Goal: Task Accomplishment & Management: Manage account settings

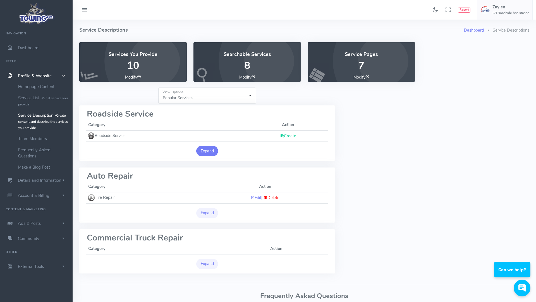
click at [211, 150] on button "Expand" at bounding box center [207, 150] width 22 height 11
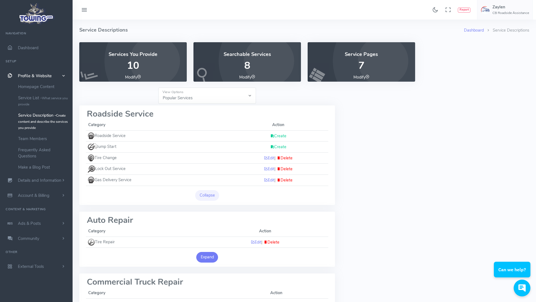
click at [211, 256] on button "Expand" at bounding box center [207, 257] width 22 height 11
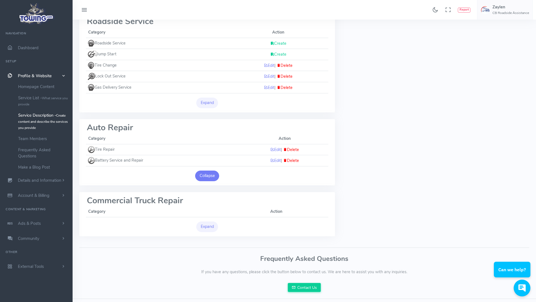
scroll to position [105, 0]
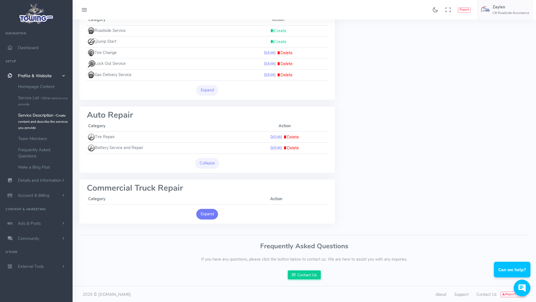
click at [206, 214] on button "Expand" at bounding box center [207, 214] width 22 height 11
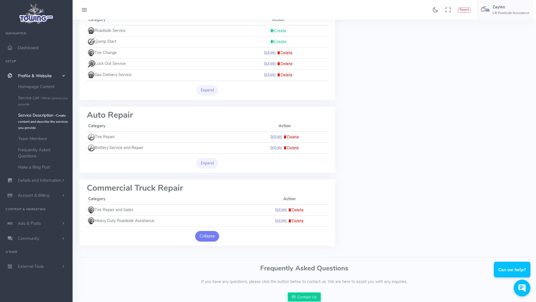
scroll to position [0, 0]
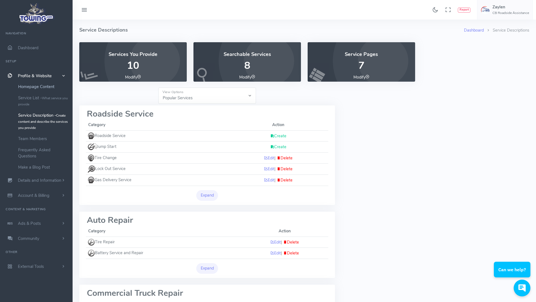
click at [44, 89] on link "Homepage Content" at bounding box center [43, 86] width 59 height 11
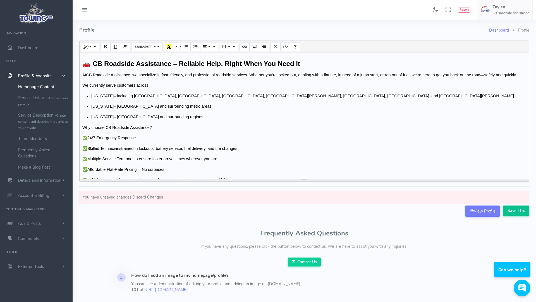
click at [510, 211] on input "Save This" at bounding box center [516, 210] width 26 height 11
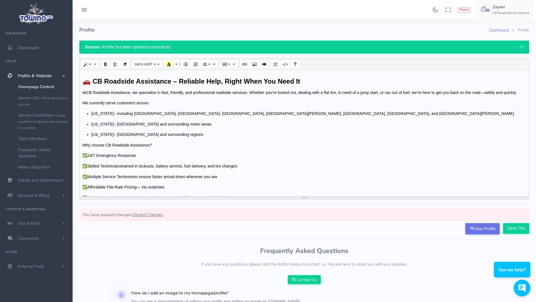
click at [490, 230] on link "View Profile" at bounding box center [482, 228] width 34 height 11
click at [22, 49] on span "Dashboard" at bounding box center [28, 48] width 21 height 6
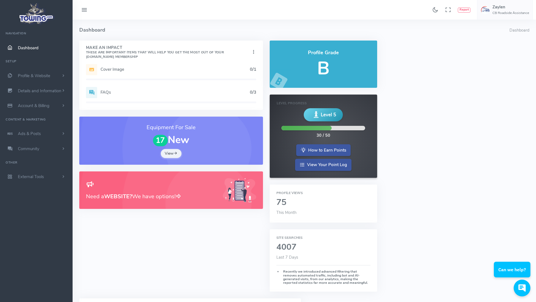
click at [283, 193] on h6 "Profile Views" at bounding box center [323, 193] width 94 height 4
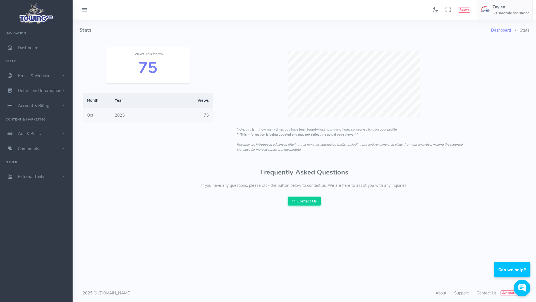
click at [145, 63] on h2 "75" at bounding box center [148, 67] width 70 height 17
click at [524, 30] on li "Stats" at bounding box center [520, 30] width 18 height 6
click at [145, 64] on h2 "75" at bounding box center [148, 67] width 70 height 17
click at [146, 64] on h2 "75" at bounding box center [148, 67] width 70 height 17
click at [447, 10] on icon at bounding box center [448, 9] width 6 height 9
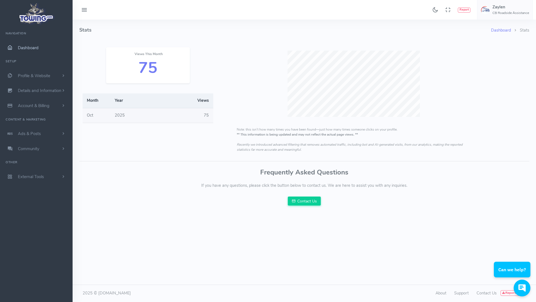
click at [32, 48] on span "Dashboard" at bounding box center [28, 48] width 21 height 6
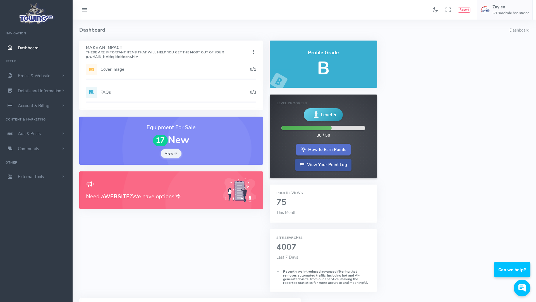
click at [331, 148] on link "How to Earn Points" at bounding box center [323, 150] width 54 height 12
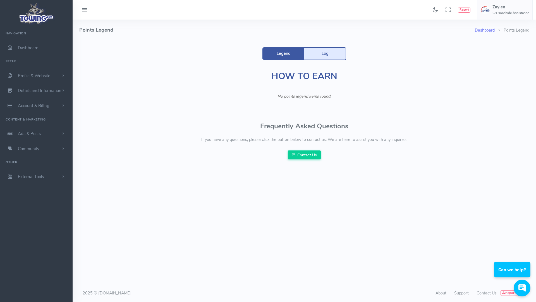
click at [331, 54] on link "Log" at bounding box center [324, 54] width 41 height 12
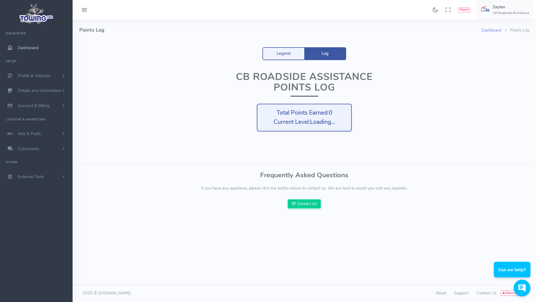
click at [23, 47] on span "Dashboard" at bounding box center [28, 48] width 21 height 6
